Goal: Information Seeking & Learning: Compare options

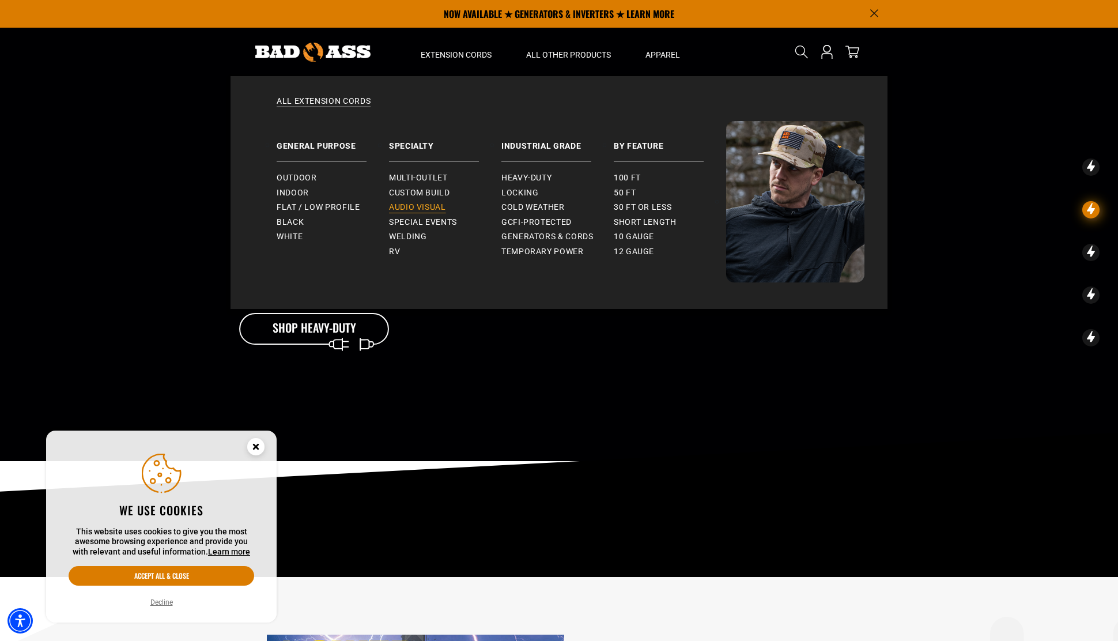
click at [420, 205] on span "Audio Visual" at bounding box center [417, 207] width 57 height 10
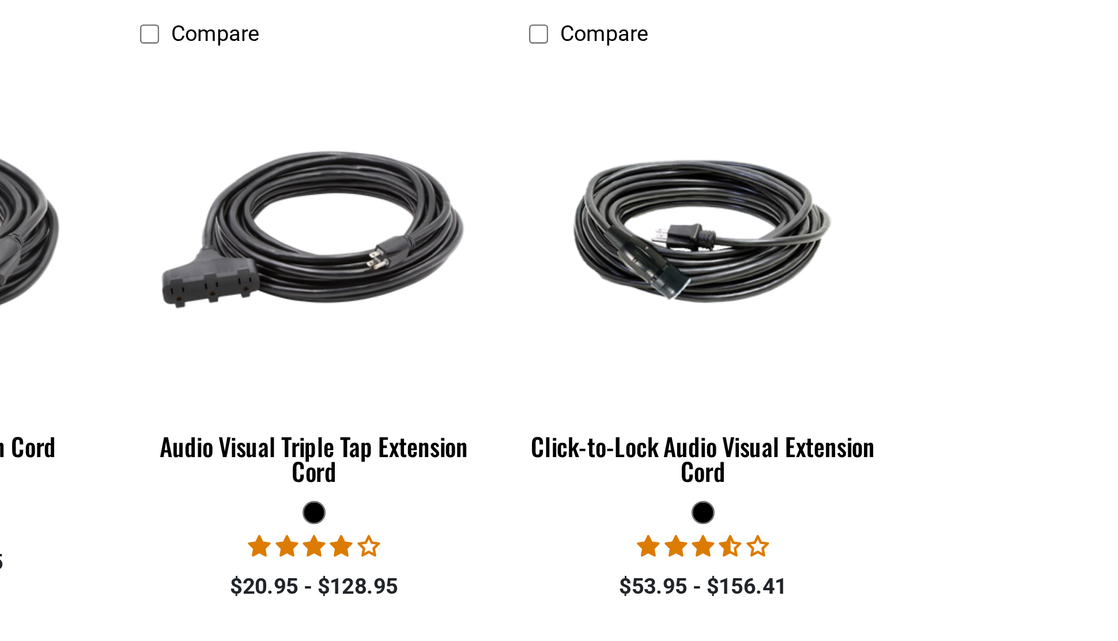
scroll to position [168, 0]
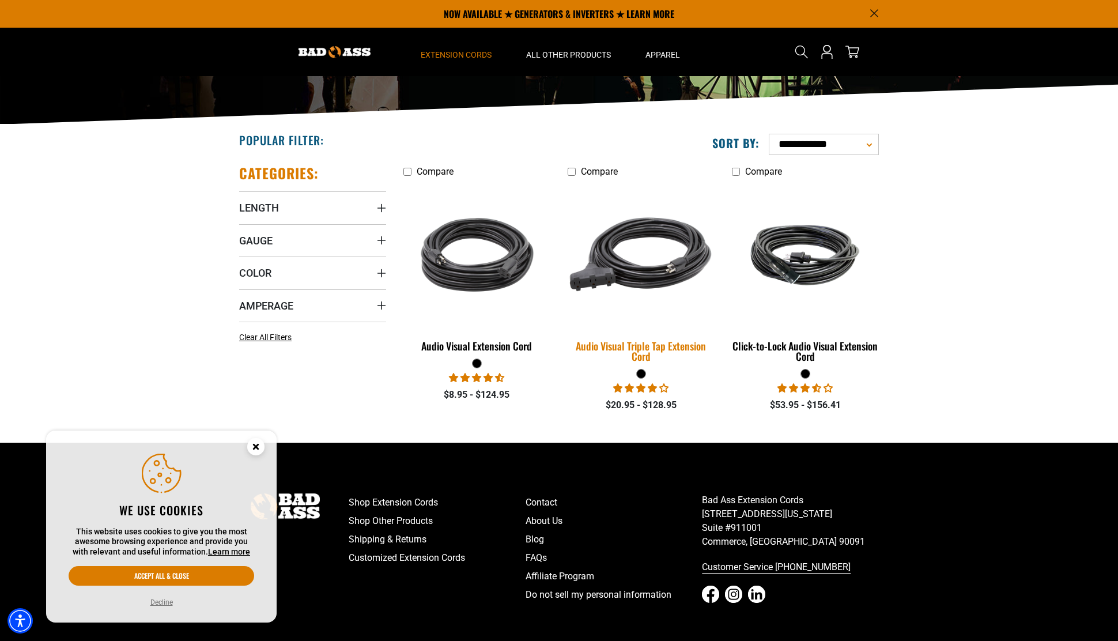
click at [651, 252] on img at bounding box center [640, 255] width 161 height 148
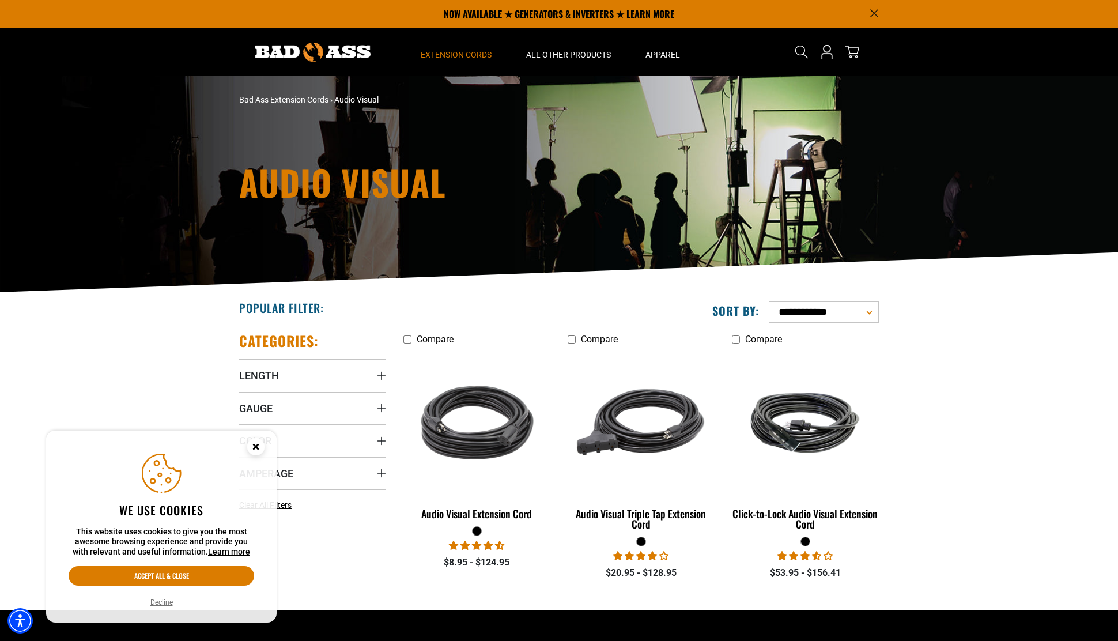
scroll to position [0, 0]
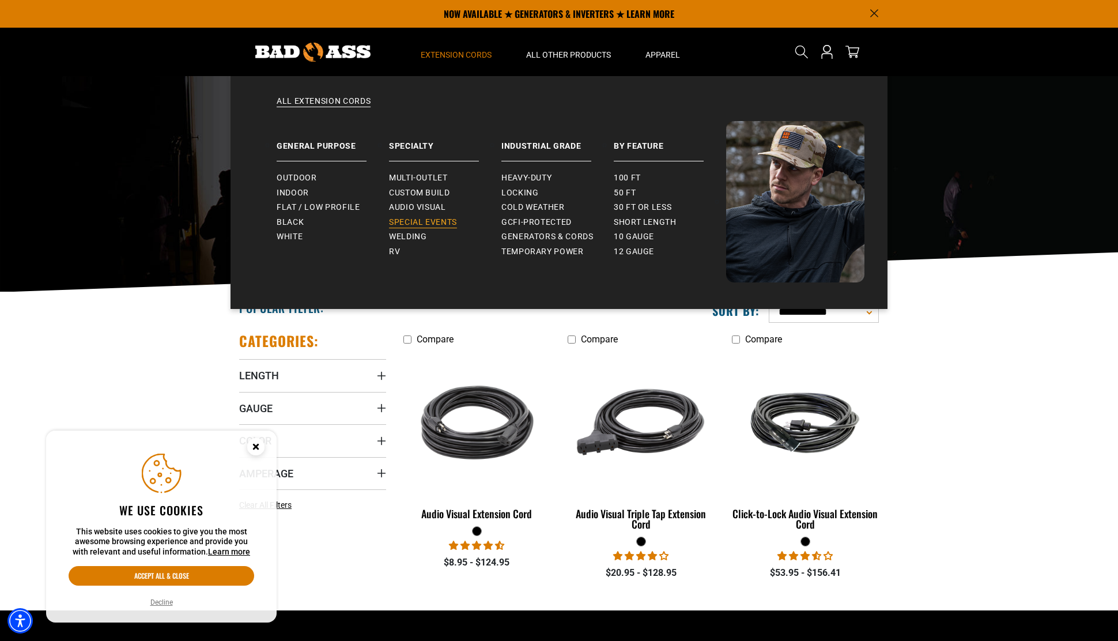
click at [433, 218] on span "Special Events" at bounding box center [423, 222] width 68 height 10
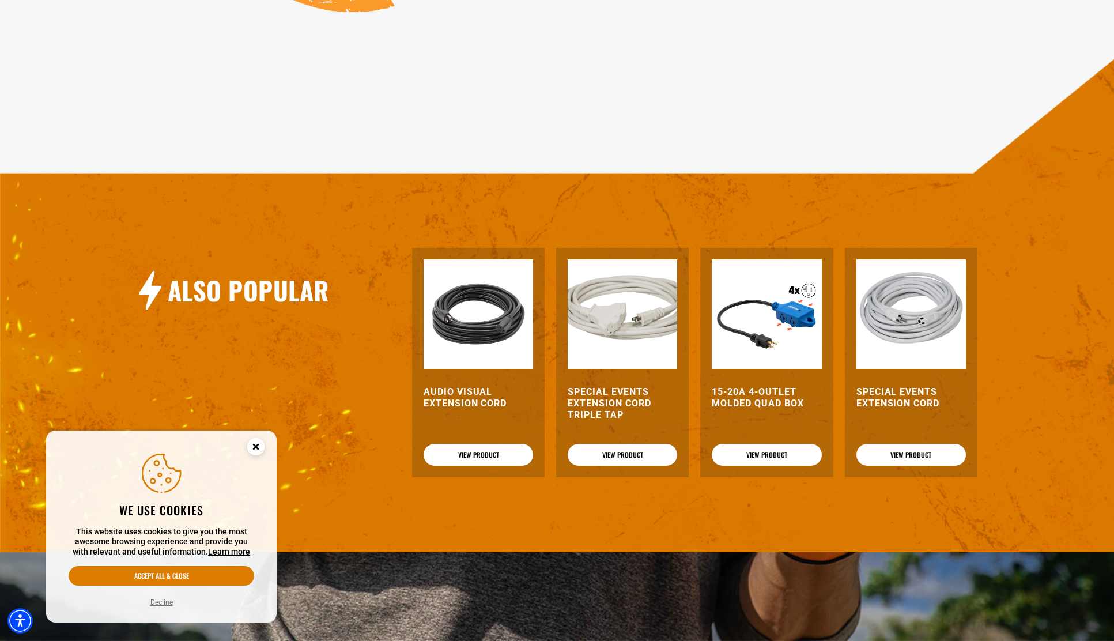
scroll to position [1182, 0]
click at [591, 322] on img at bounding box center [622, 313] width 109 height 109
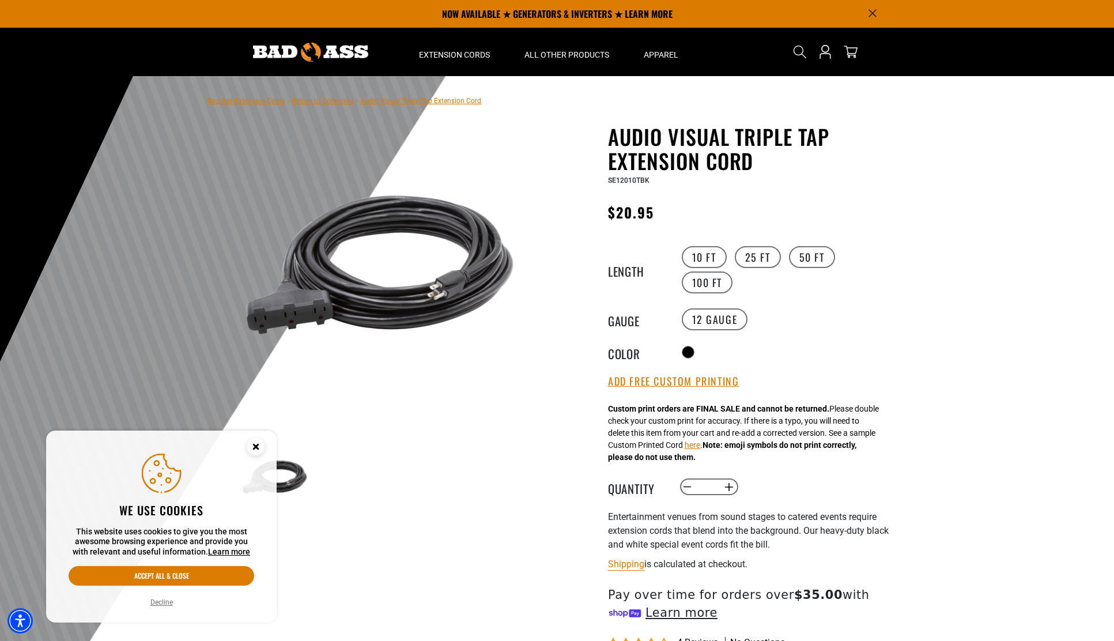
scroll to position [0, 0]
click at [394, 106] on nav "Bad Ass Extension Cords › Return to Collection › Audio Visual Triple Tap Extens…" at bounding box center [344, 100] width 274 height 14
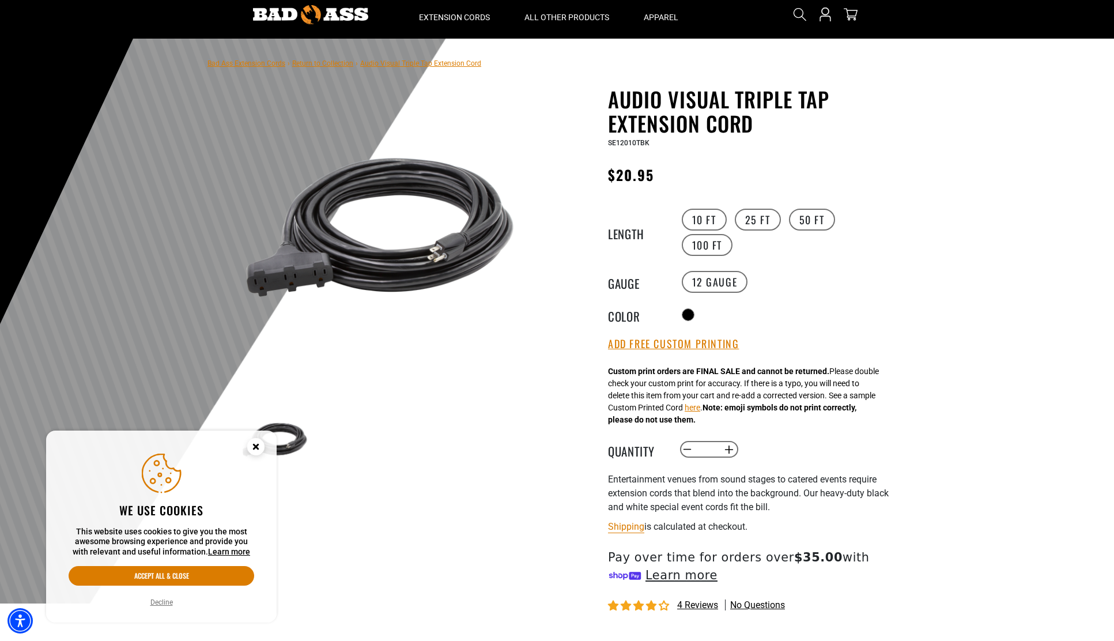
scroll to position [42, 0]
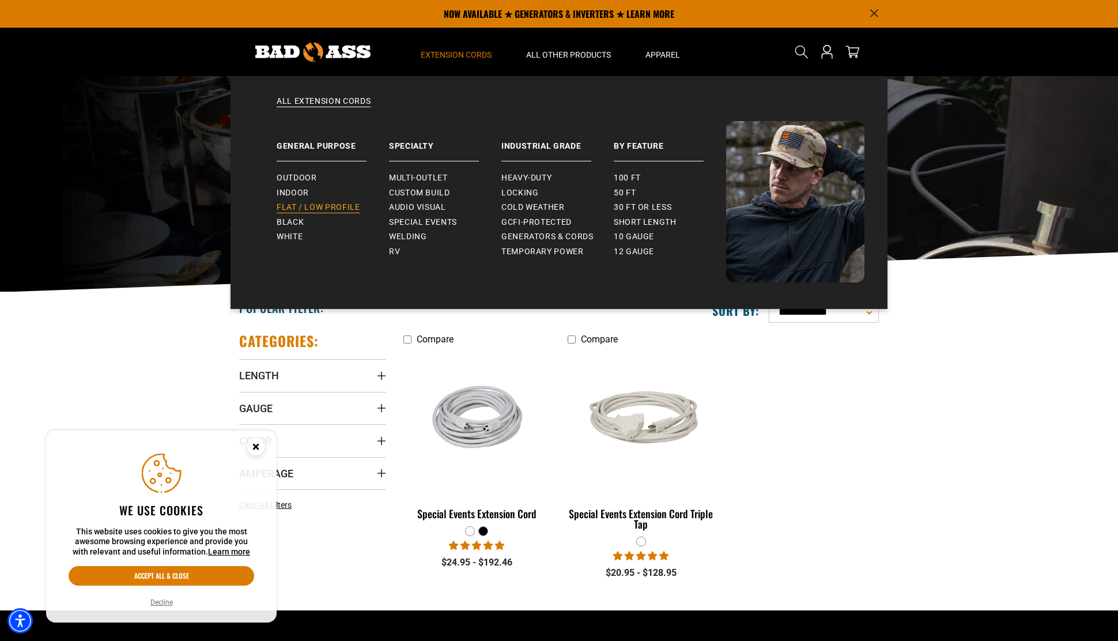
click at [307, 203] on span "Flat / Low Profile" at bounding box center [319, 207] width 84 height 10
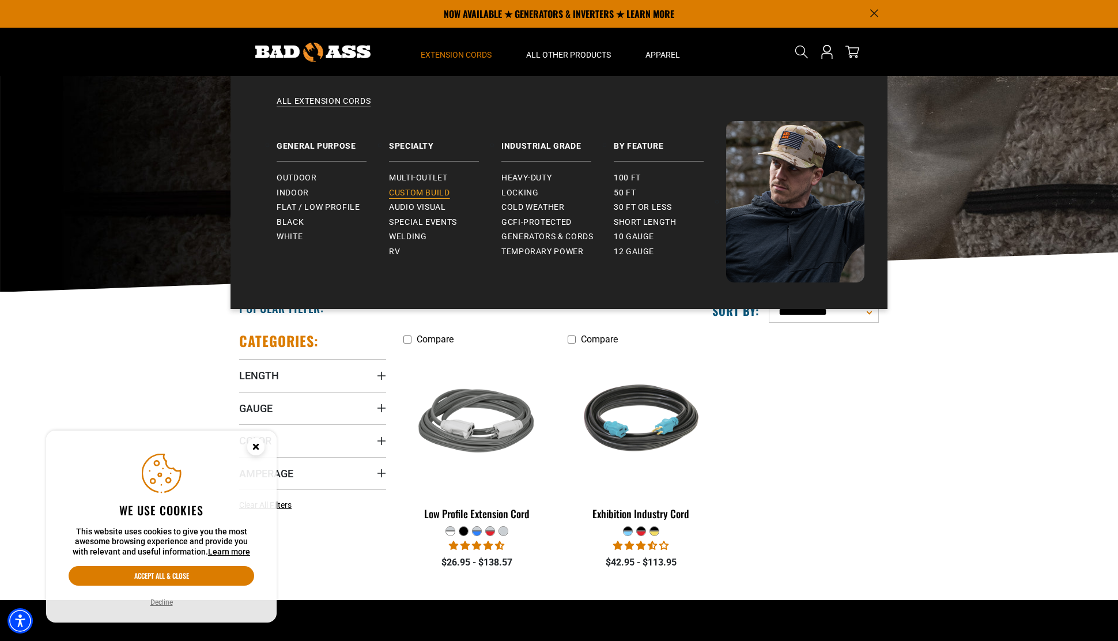
click at [436, 192] on span "Custom Build" at bounding box center [419, 193] width 61 height 10
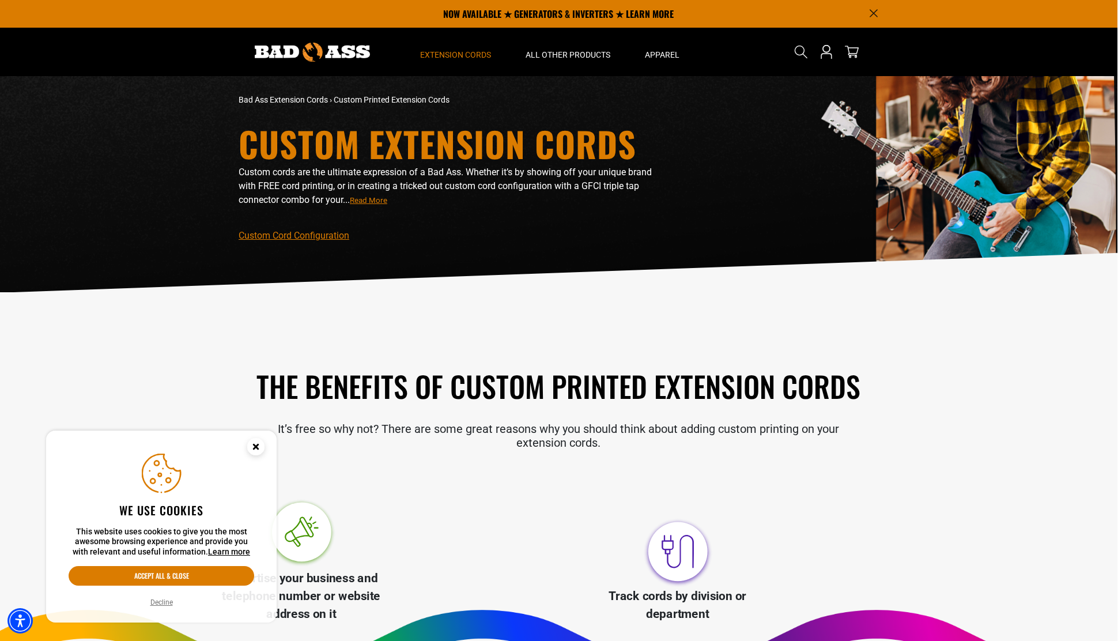
scroll to position [0, 1]
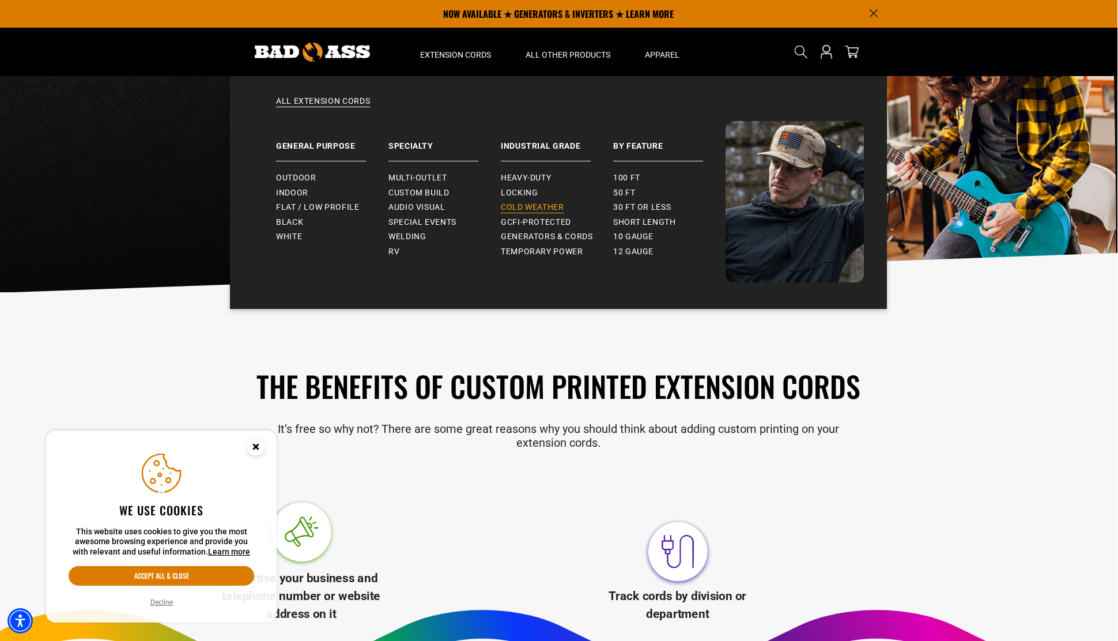
click at [541, 205] on span "Cold Weather" at bounding box center [532, 207] width 63 height 10
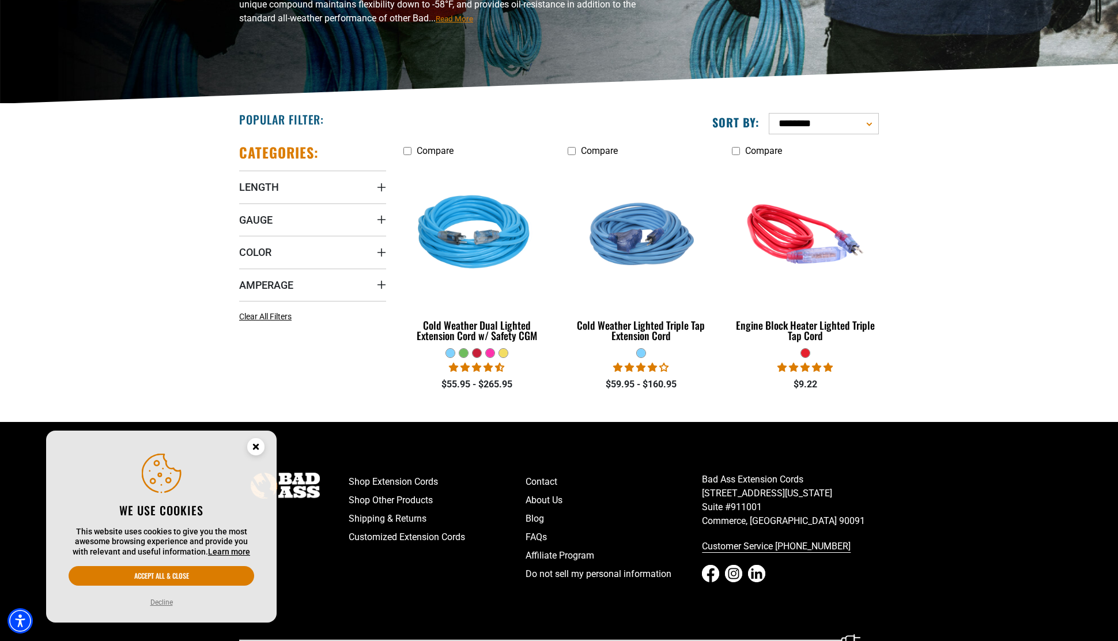
scroll to position [199, 0]
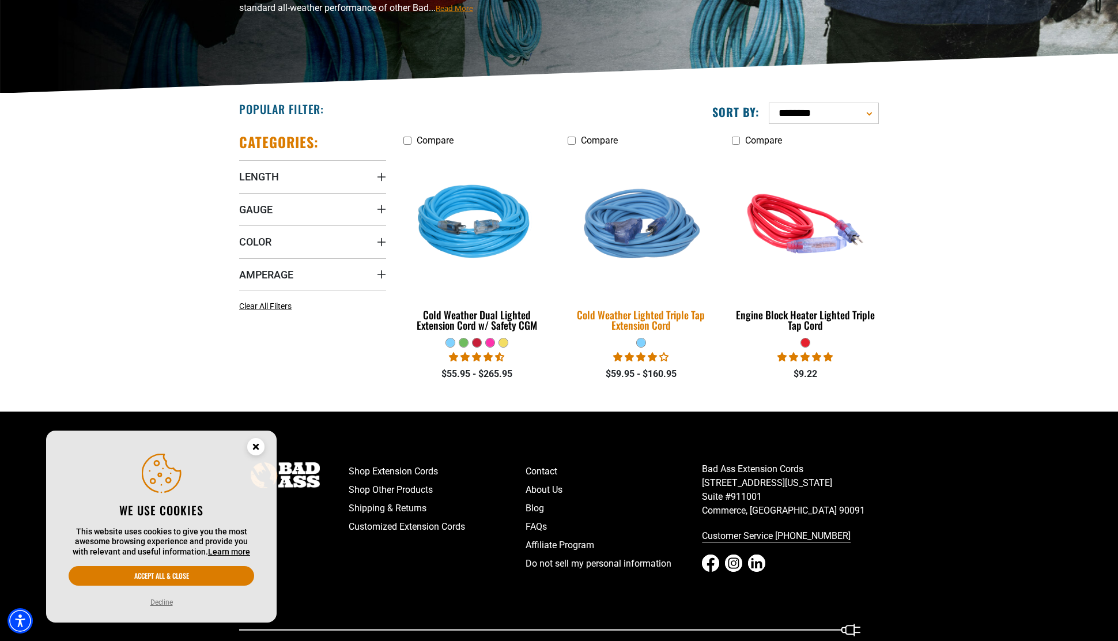
click at [664, 233] on img at bounding box center [640, 224] width 161 height 148
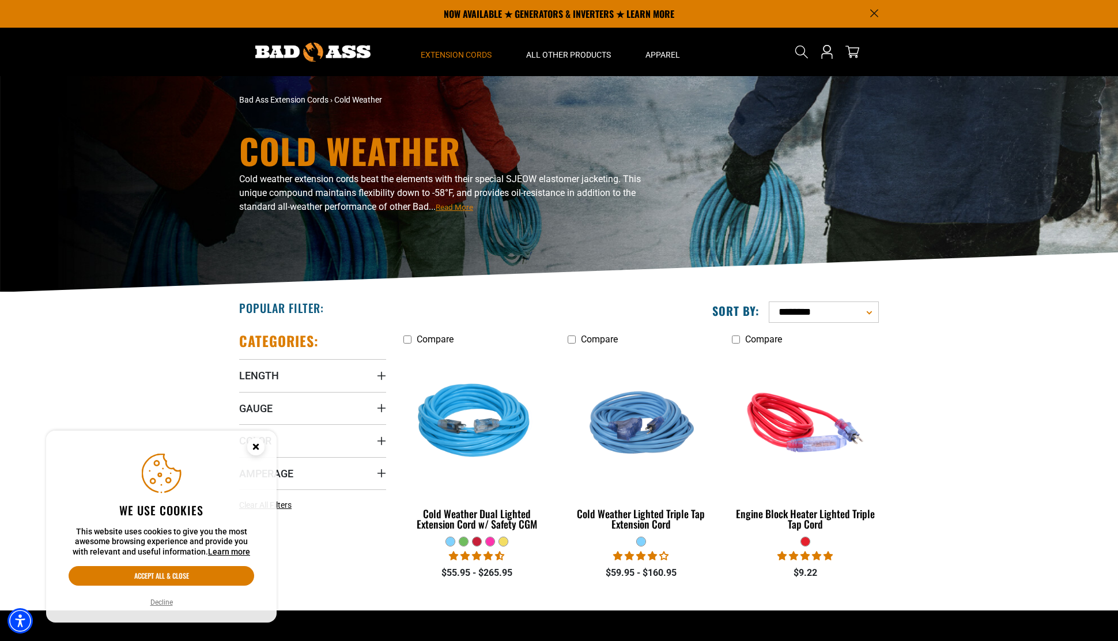
scroll to position [0, 0]
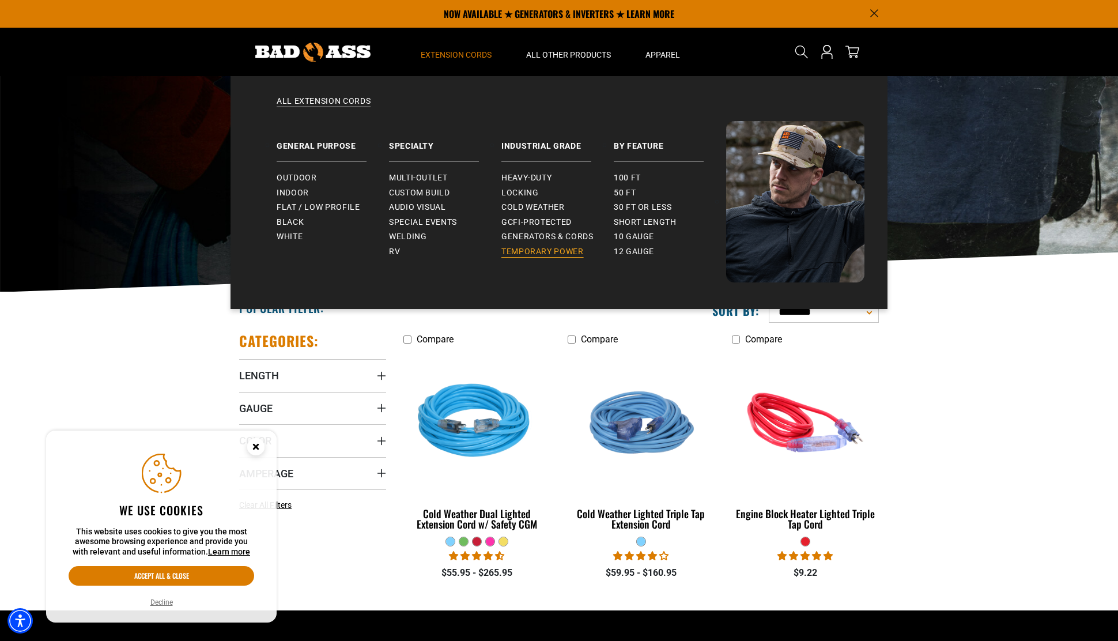
click at [544, 251] on span "Temporary Power" at bounding box center [542, 252] width 82 height 10
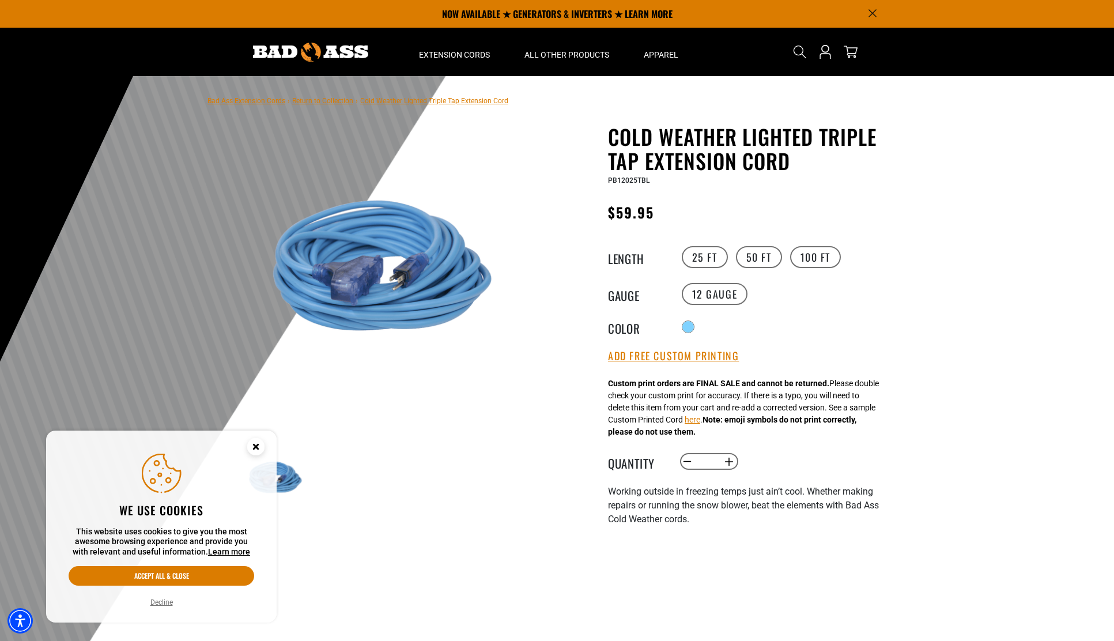
click at [399, 289] on img at bounding box center [380, 266] width 278 height 278
click at [757, 252] on label "50 FT" at bounding box center [759, 257] width 46 height 22
click at [823, 251] on label "100 FT" at bounding box center [815, 257] width 51 height 22
click at [700, 257] on label "25 FT" at bounding box center [705, 257] width 46 height 22
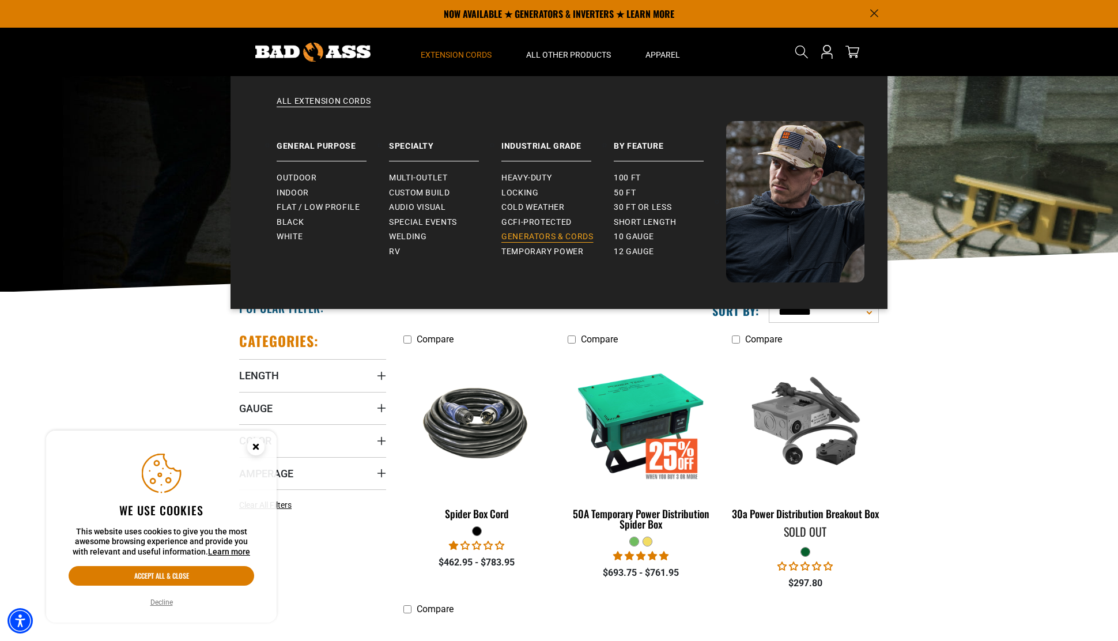
click at [535, 235] on span "Generators & Cords" at bounding box center [547, 237] width 92 height 10
click at [290, 224] on span "Black" at bounding box center [290, 222] width 27 height 10
